Goal: Communication & Community: Answer question/provide support

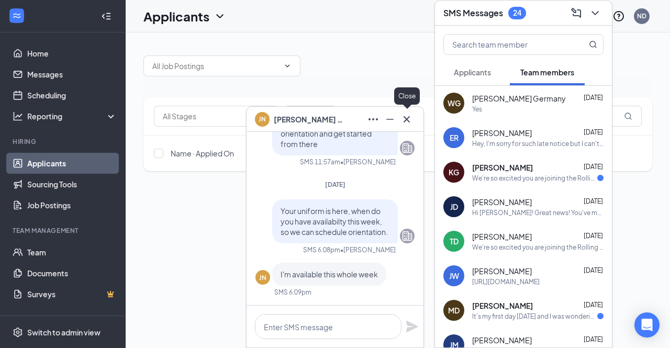
click at [398, 121] on button at bounding box center [406, 119] width 17 height 17
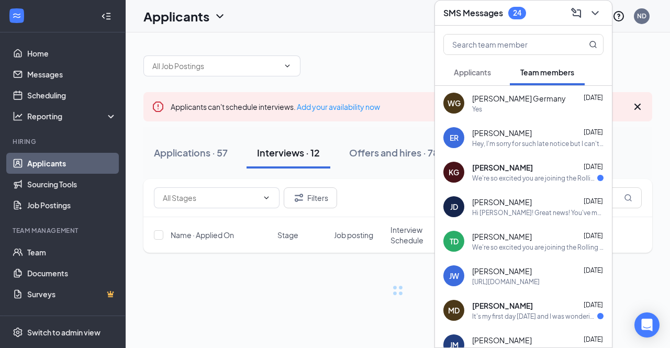
click at [475, 64] on button "Applicants" at bounding box center [473, 72] width 58 height 26
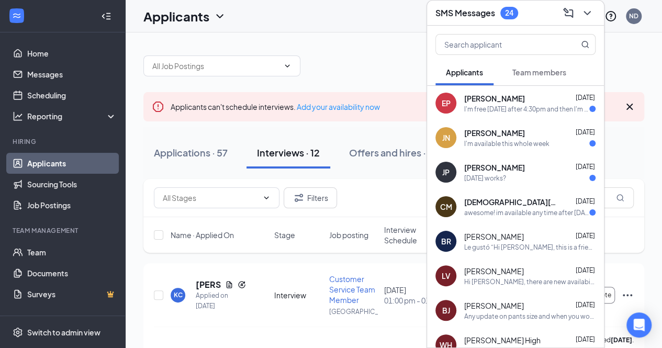
click at [568, 211] on div "awesome! im available any time after [DATE]" at bounding box center [526, 212] width 125 height 9
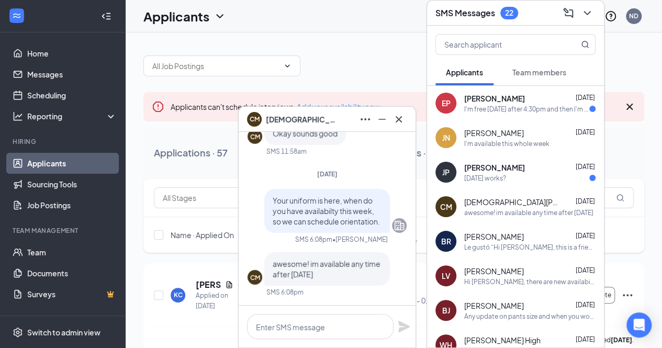
click at [519, 105] on div "I'm free [DATE] after 4:30pm and then I'm Free all day [DATE] and [DATE]" at bounding box center [526, 109] width 125 height 9
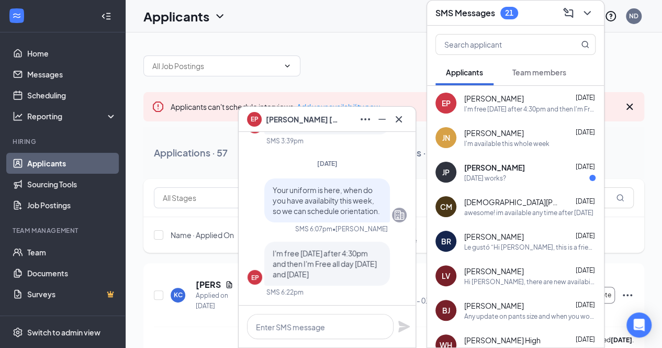
click at [528, 98] on div "[PERSON_NAME] [DATE]" at bounding box center [529, 98] width 131 height 10
click at [497, 178] on div "[DATE] works?" at bounding box center [485, 178] width 42 height 9
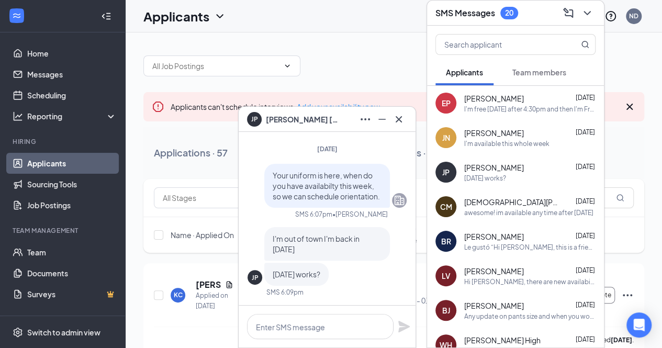
click at [506, 117] on div "EP [PERSON_NAME] [DATE] I'm free [DATE] after 4:30pm and then I'm Free all day …" at bounding box center [515, 103] width 177 height 35
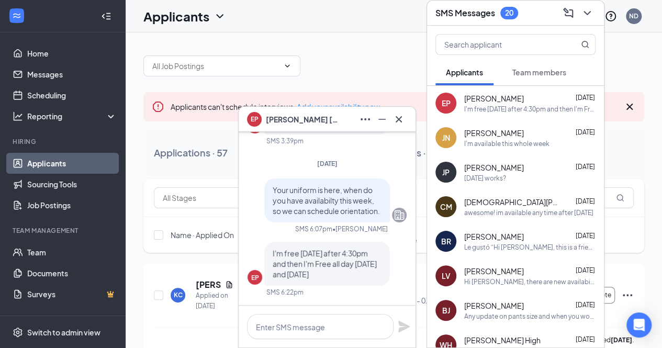
click at [500, 148] on div "JN [PERSON_NAME] [DATE] I'm available this whole week" at bounding box center [515, 137] width 177 height 35
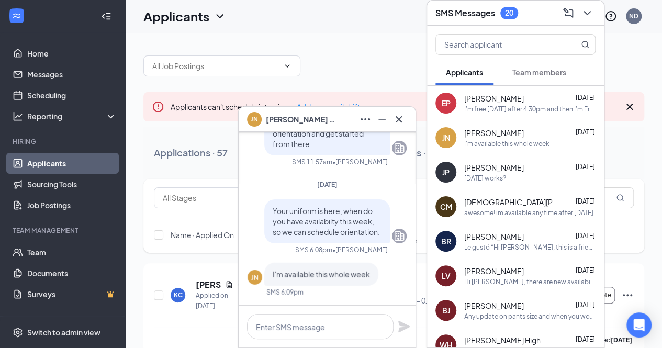
click at [493, 175] on div "[DATE] works?" at bounding box center [485, 178] width 42 height 9
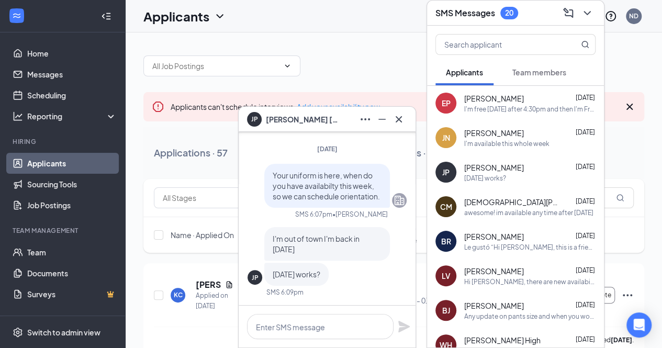
click at [489, 203] on span "[DEMOGRAPHIC_DATA][PERSON_NAME]" at bounding box center [511, 202] width 94 height 10
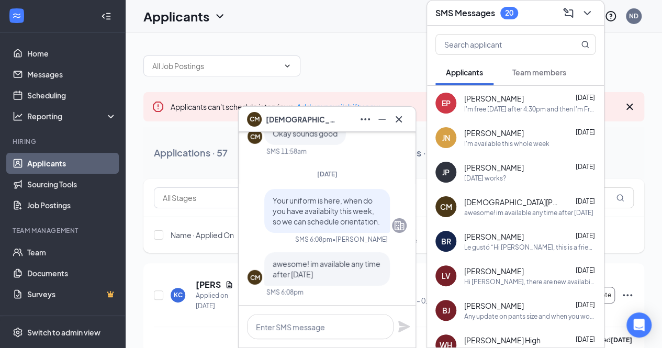
click at [478, 108] on div "I'm free [DATE] after 4:30pm and then I'm Free all day [DATE] and [DATE]" at bounding box center [529, 109] width 131 height 9
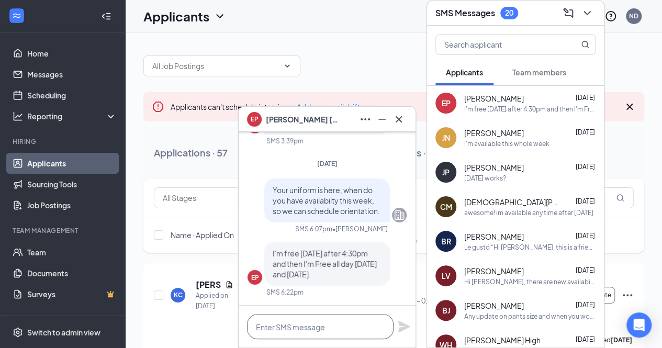
click at [289, 331] on textarea at bounding box center [320, 326] width 147 height 25
type textarea "So could you do 430"
